Goal: Transaction & Acquisition: Book appointment/travel/reservation

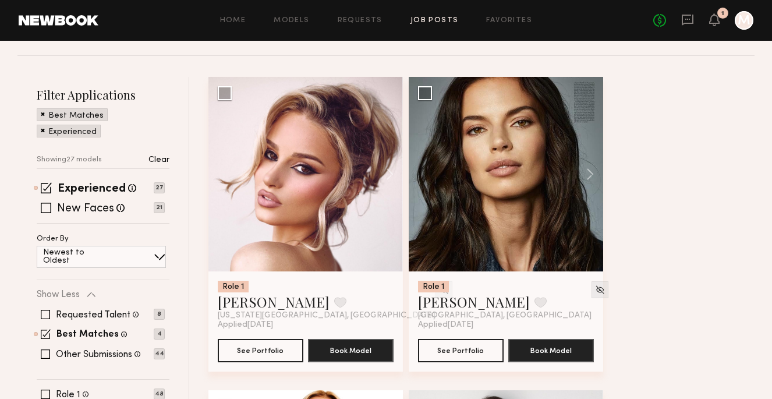
scroll to position [144, 0]
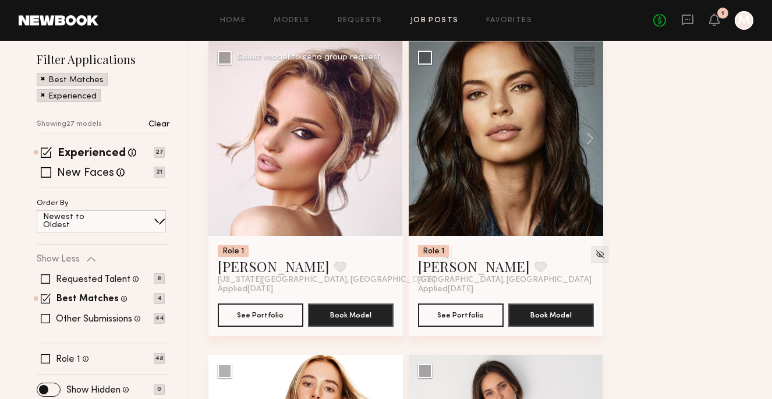
click at [301, 178] on div at bounding box center [305, 138] width 194 height 194
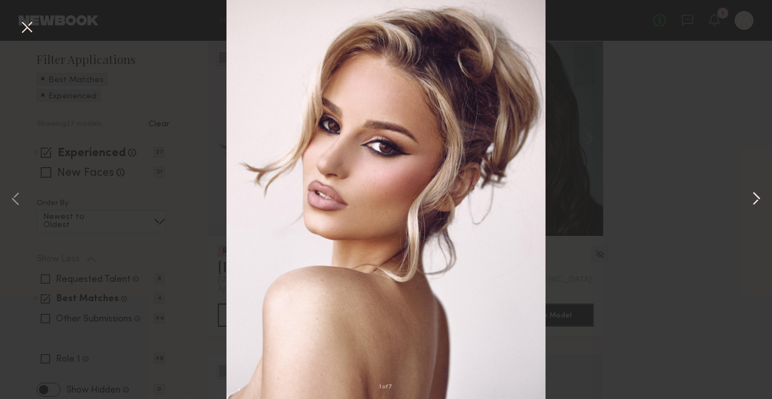
click at [755, 200] on button at bounding box center [756, 199] width 14 height 319
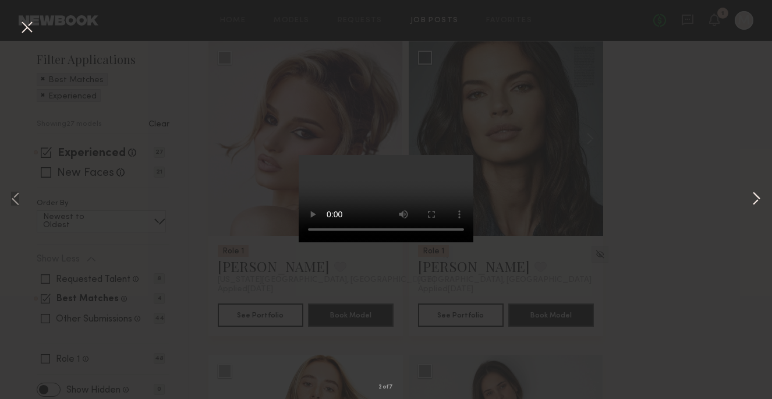
click at [755, 200] on button at bounding box center [756, 199] width 14 height 319
click at [29, 26] on button at bounding box center [26, 27] width 19 height 21
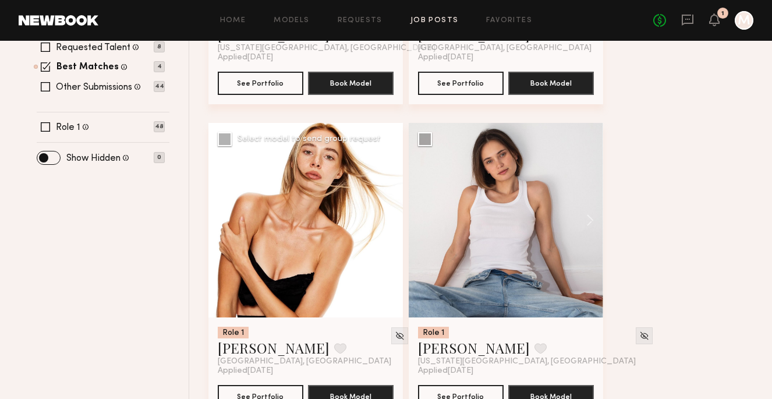
scroll to position [394, 0]
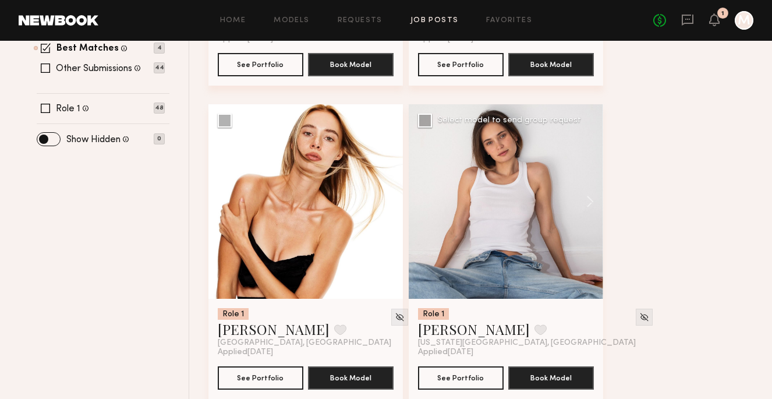
click at [456, 249] on div at bounding box center [506, 201] width 194 height 194
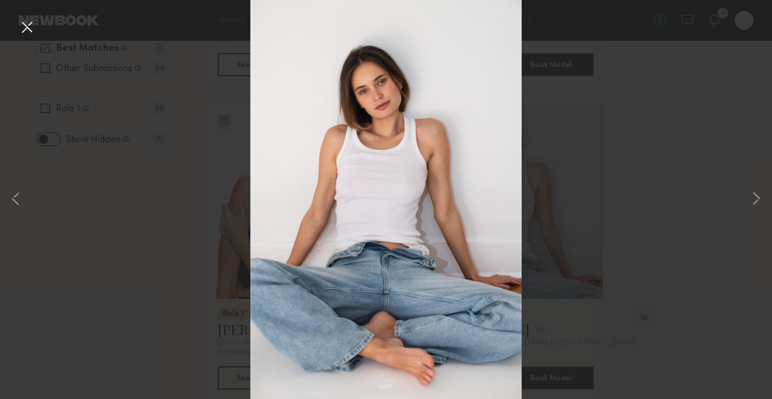
click at [25, 25] on button at bounding box center [26, 27] width 19 height 21
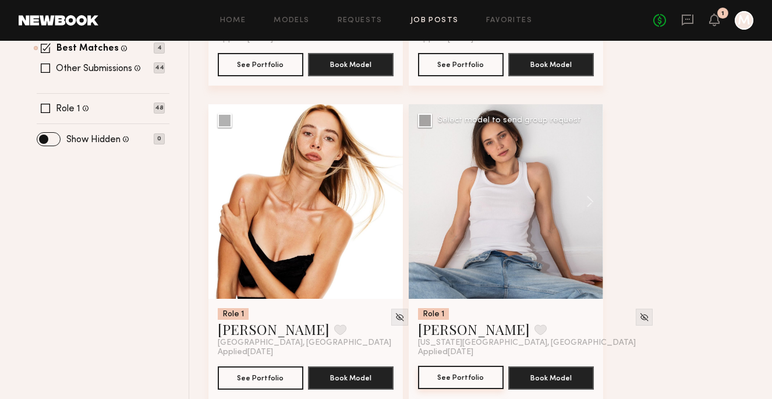
click at [466, 374] on button "See Portfolio" at bounding box center [461, 377] width 86 height 23
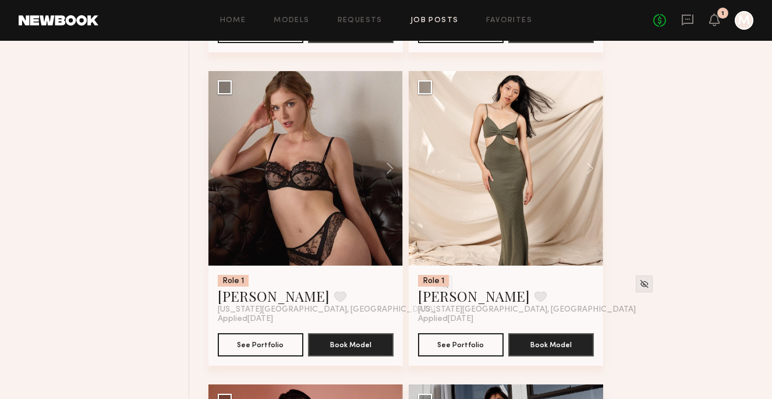
scroll to position [756, 0]
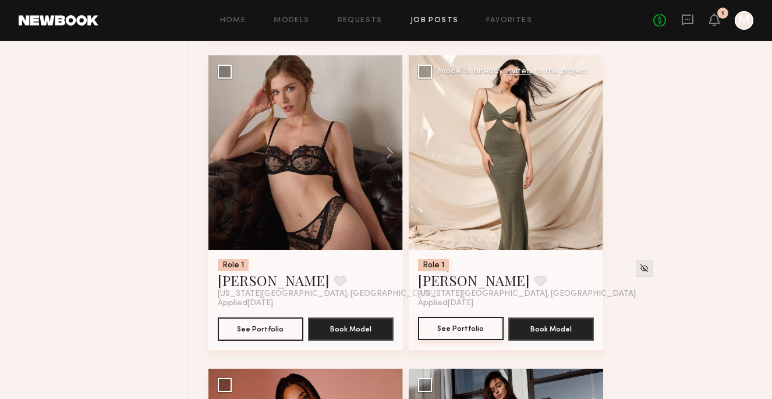
click at [452, 330] on button "See Portfolio" at bounding box center [461, 328] width 86 height 23
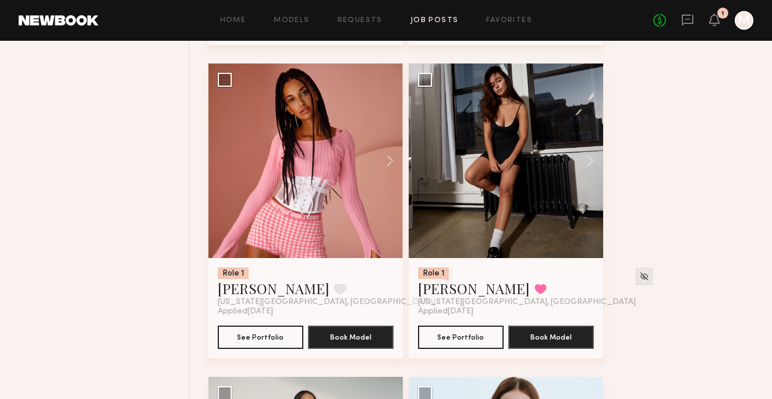
scroll to position [1081, 0]
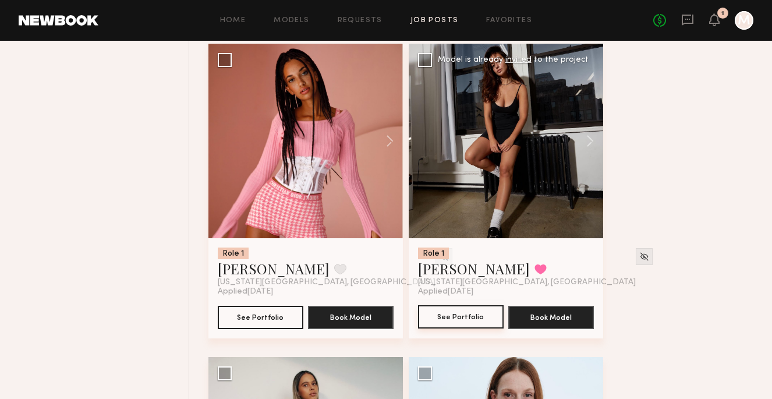
click at [483, 313] on button "See Portfolio" at bounding box center [461, 316] width 86 height 23
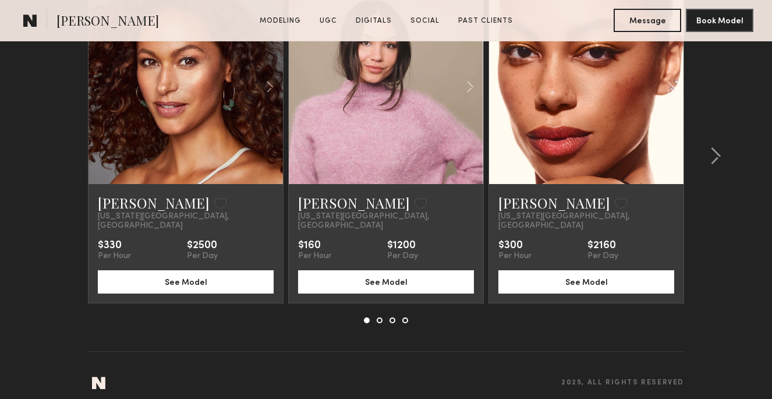
scroll to position [3520, 0]
